Goal: Task Accomplishment & Management: Manage account settings

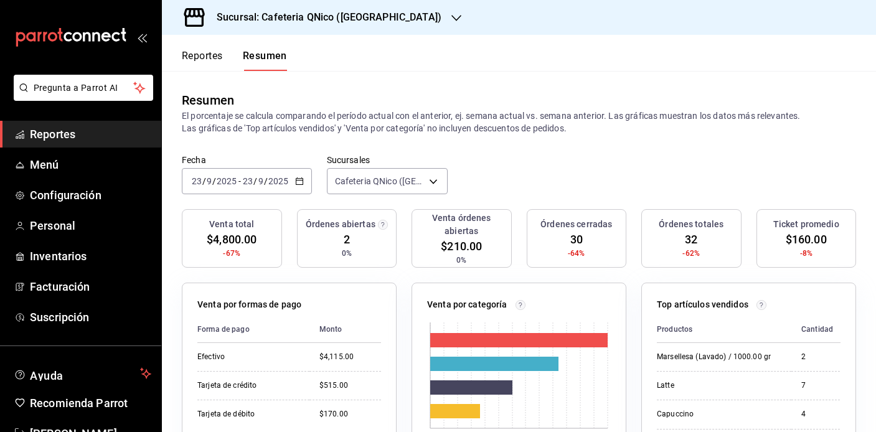
click at [268, 16] on h3 "Sucursal: Cafeteria QNico ([GEOGRAPHIC_DATA])" at bounding box center [324, 17] width 235 height 15
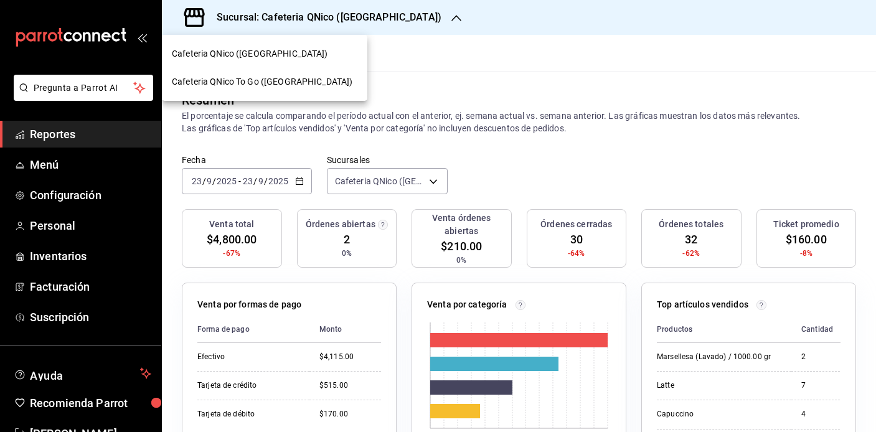
click at [245, 86] on span "Cafeteria QNico To Go ([GEOGRAPHIC_DATA])" at bounding box center [262, 81] width 181 height 13
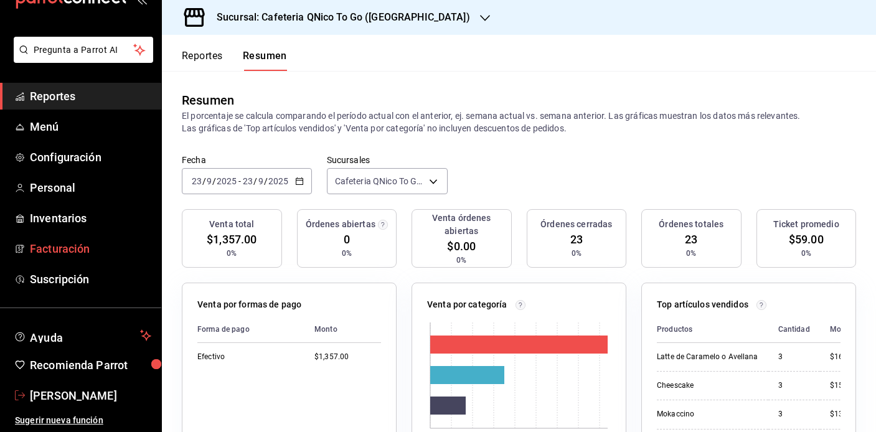
scroll to position [38, 0]
click at [67, 397] on span "[PERSON_NAME]" at bounding box center [90, 395] width 121 height 17
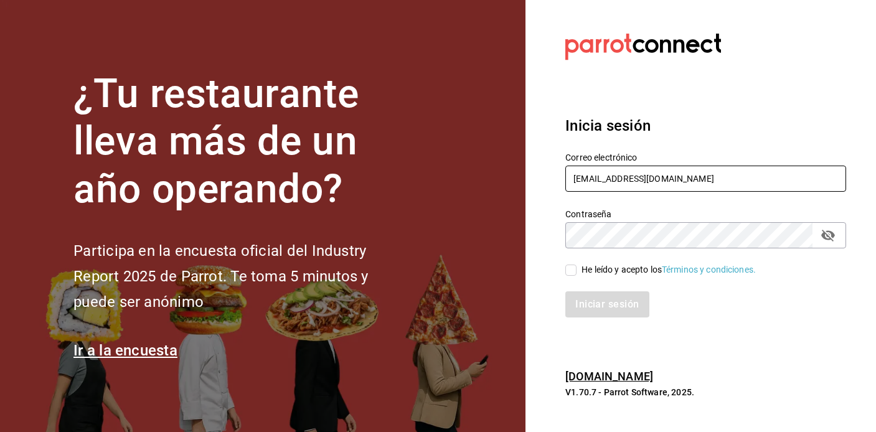
type input "qnicoteziutlan@gmail.com"
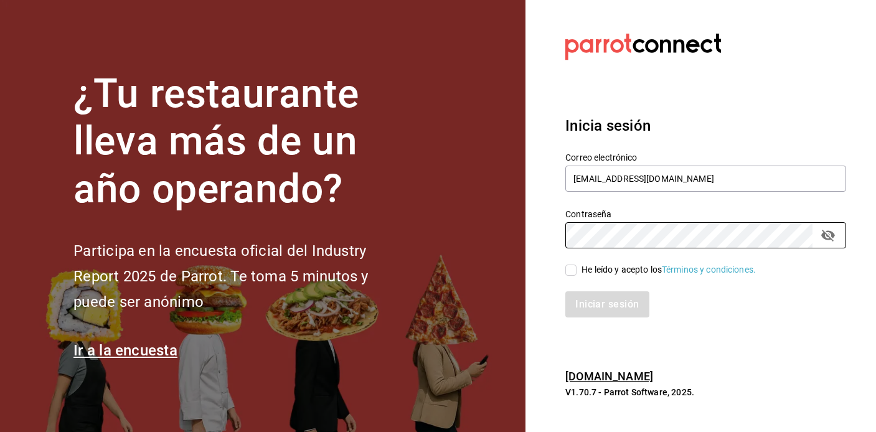
click at [569, 268] on input "He leído y acepto los Términos y condiciones." at bounding box center [571, 270] width 11 height 11
checkbox input "true"
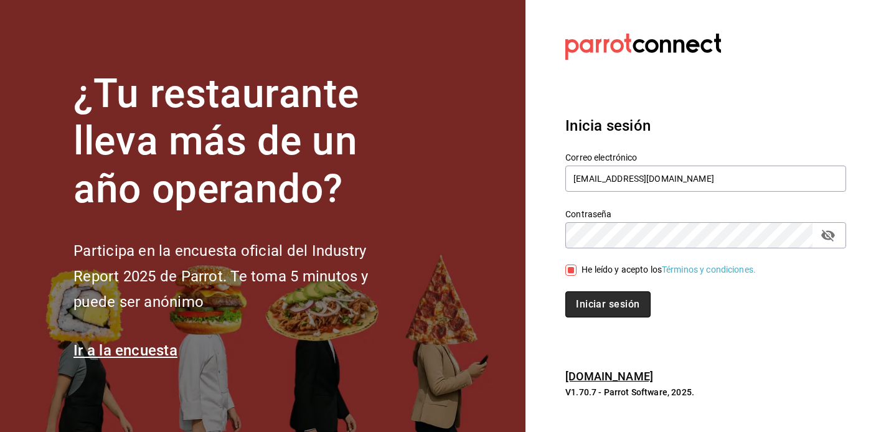
click at [605, 303] on button "Iniciar sesión" at bounding box center [608, 305] width 85 height 26
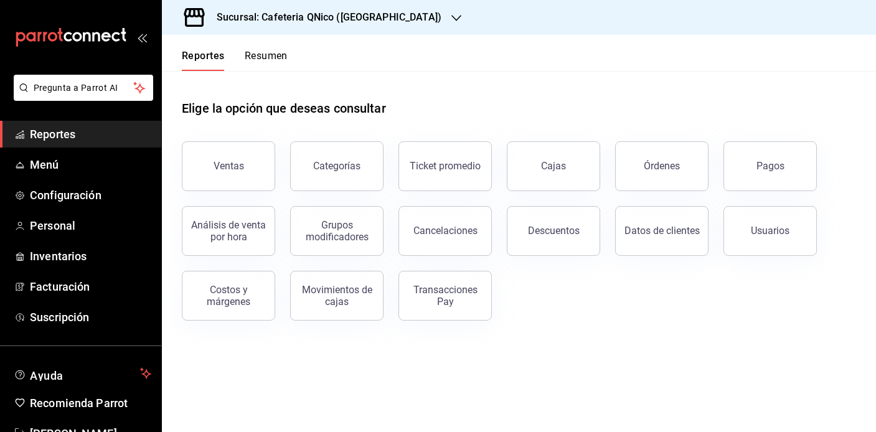
click at [272, 54] on button "Resumen" at bounding box center [266, 60] width 43 height 21
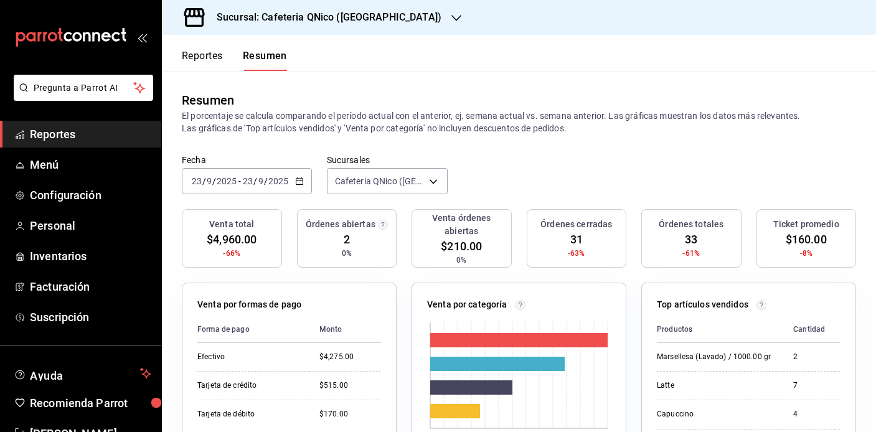
click at [308, 18] on h3 "Sucursal: Cafeteria QNico ([GEOGRAPHIC_DATA])" at bounding box center [324, 17] width 235 height 15
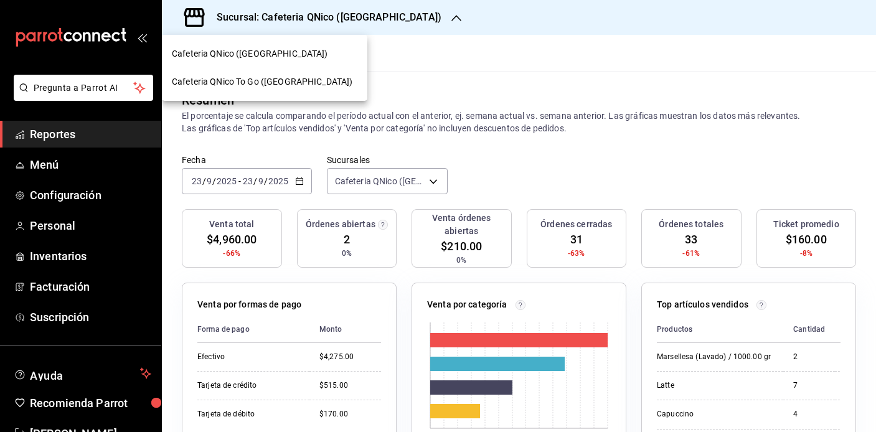
click at [238, 81] on span "Cafeteria QNico To Go ([GEOGRAPHIC_DATA])" at bounding box center [262, 81] width 181 height 13
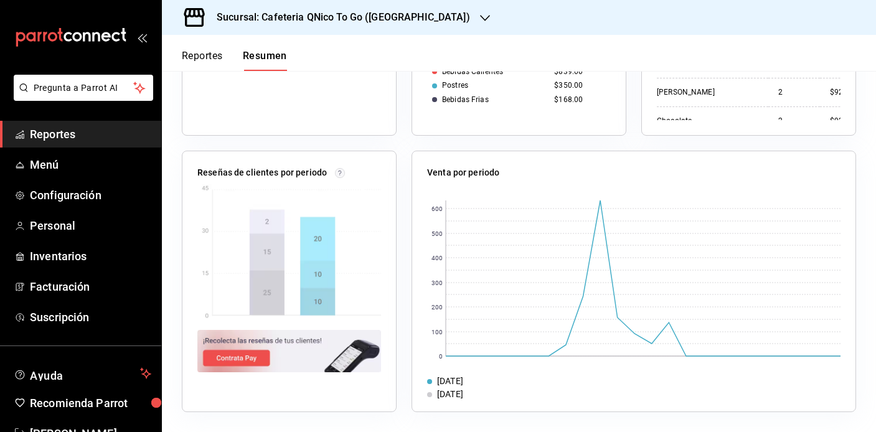
scroll to position [409, 0]
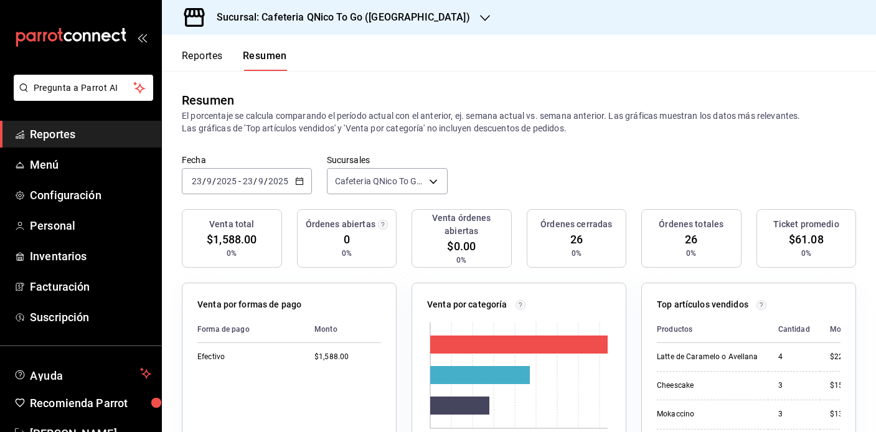
click at [353, 16] on h3 "Sucursal: Cafeteria QNico To Go ([GEOGRAPHIC_DATA])" at bounding box center [338, 17] width 263 height 15
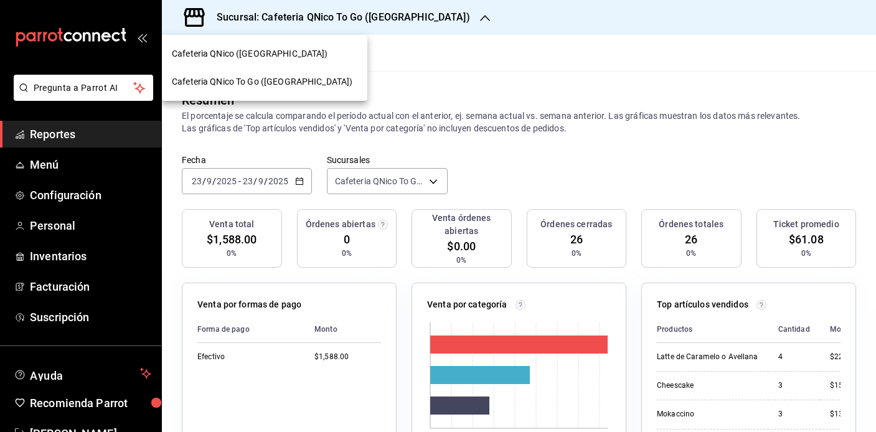
click at [233, 54] on span "Cafeteria QNico ([GEOGRAPHIC_DATA])" at bounding box center [250, 53] width 156 height 13
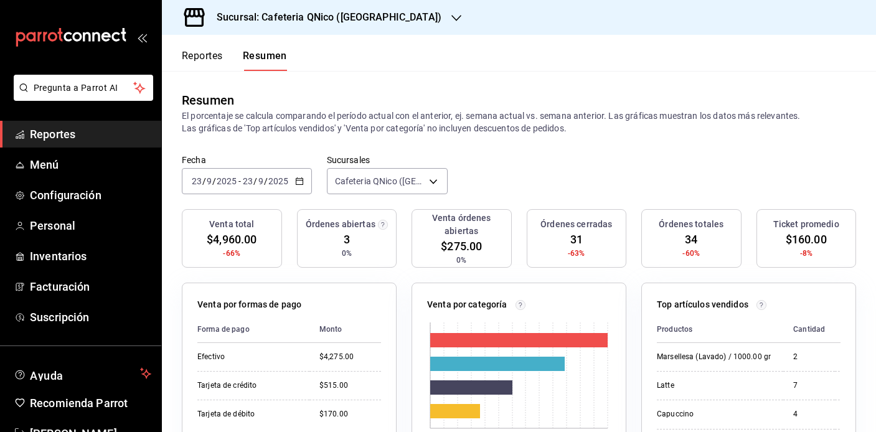
click at [315, 19] on h3 "Sucursal: Cafeteria QNico ([GEOGRAPHIC_DATA])" at bounding box center [324, 17] width 235 height 15
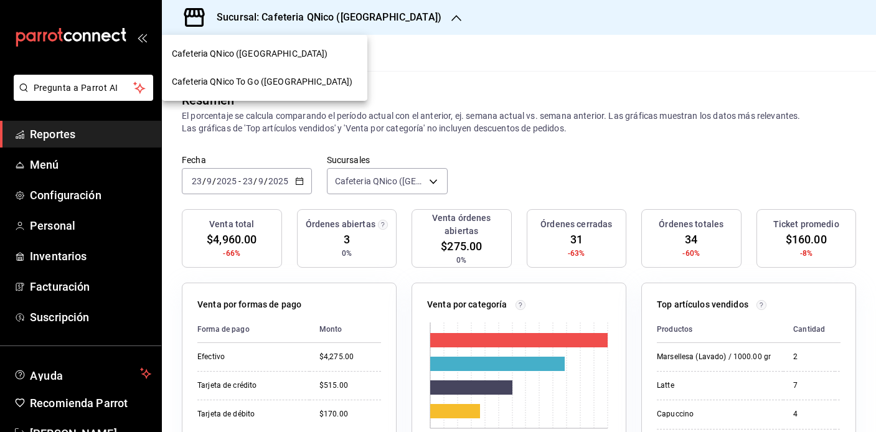
click at [242, 85] on span "Cafeteria QNico To Go ([GEOGRAPHIC_DATA])" at bounding box center [262, 81] width 181 height 13
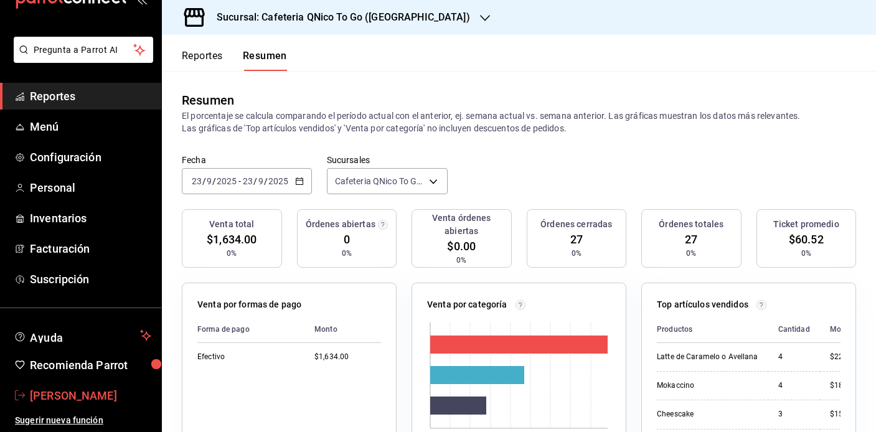
scroll to position [38, 0]
click at [74, 394] on span "[PERSON_NAME]" at bounding box center [90, 395] width 121 height 17
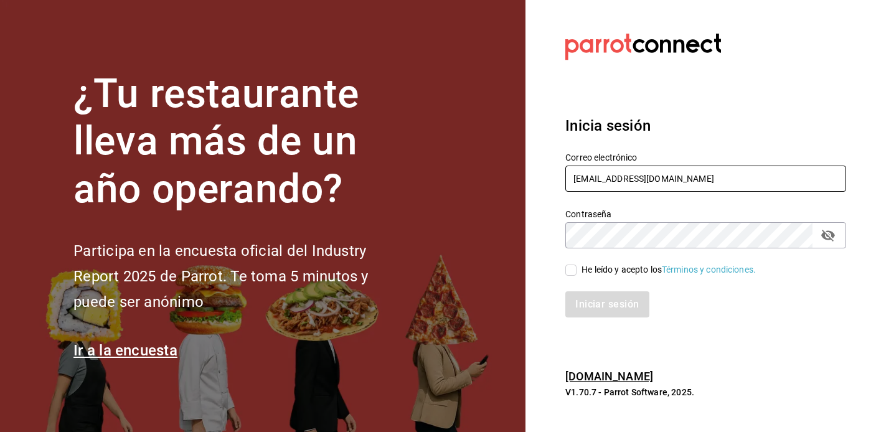
type input "qnicoteziutlan@gmail.com"
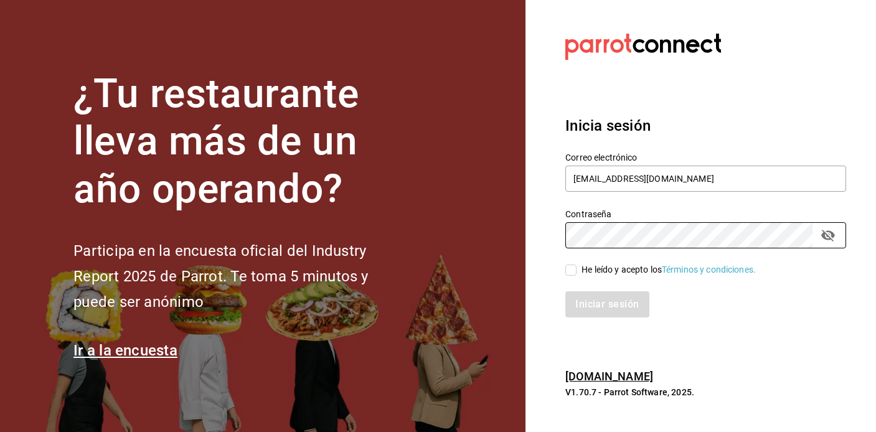
click at [575, 274] on input "He leído y acepto los Términos y condiciones." at bounding box center [571, 270] width 11 height 11
checkbox input "true"
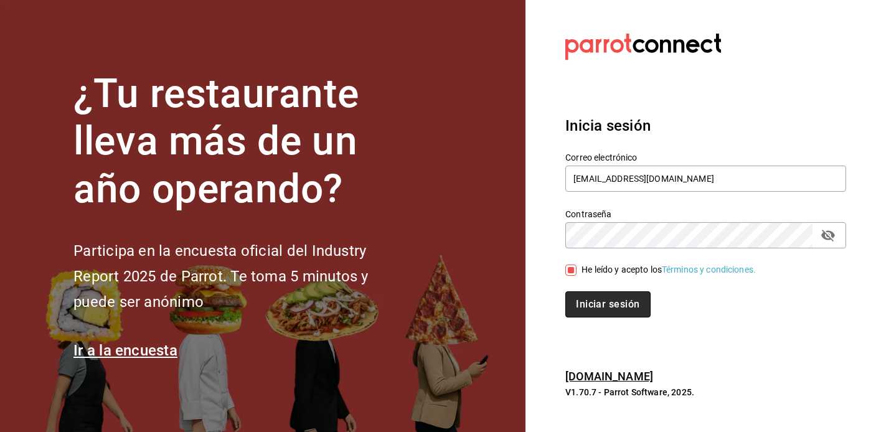
click at [609, 310] on button "Iniciar sesión" at bounding box center [608, 305] width 85 height 26
